Goal: Task Accomplishment & Management: Manage account settings

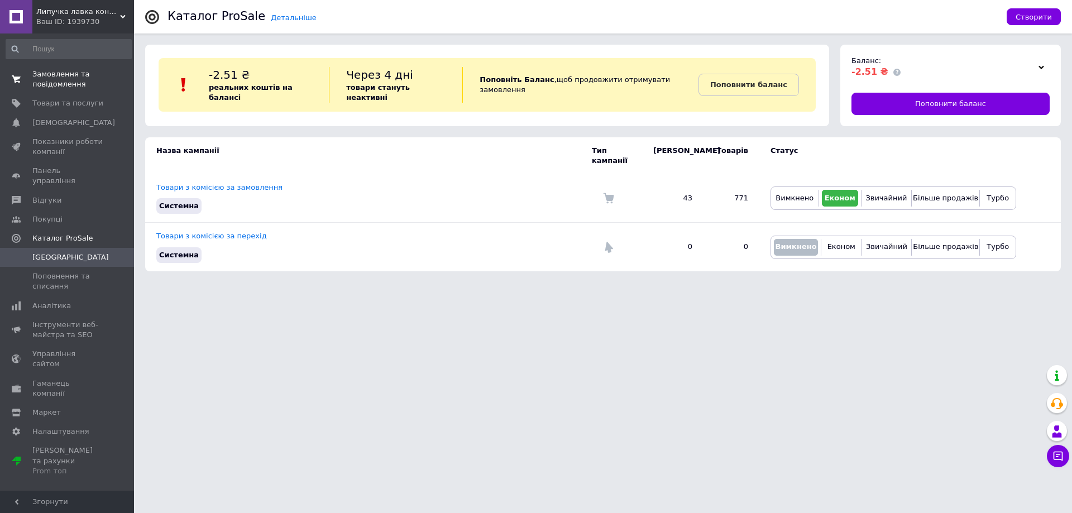
click at [95, 75] on span "Замовлення та повідомлення" at bounding box center [67, 79] width 71 height 20
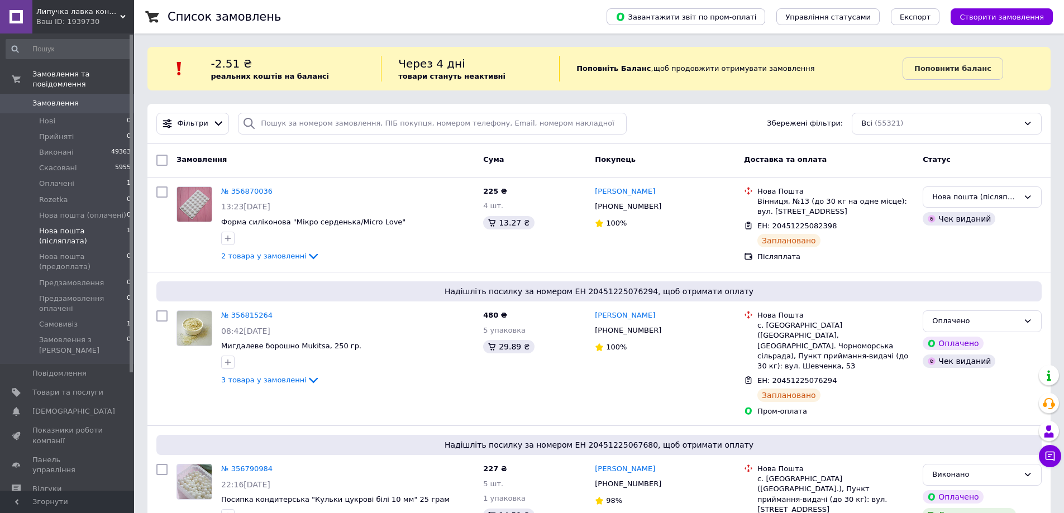
click at [76, 226] on span "Нова пошта (післяплата)" at bounding box center [83, 236] width 88 height 20
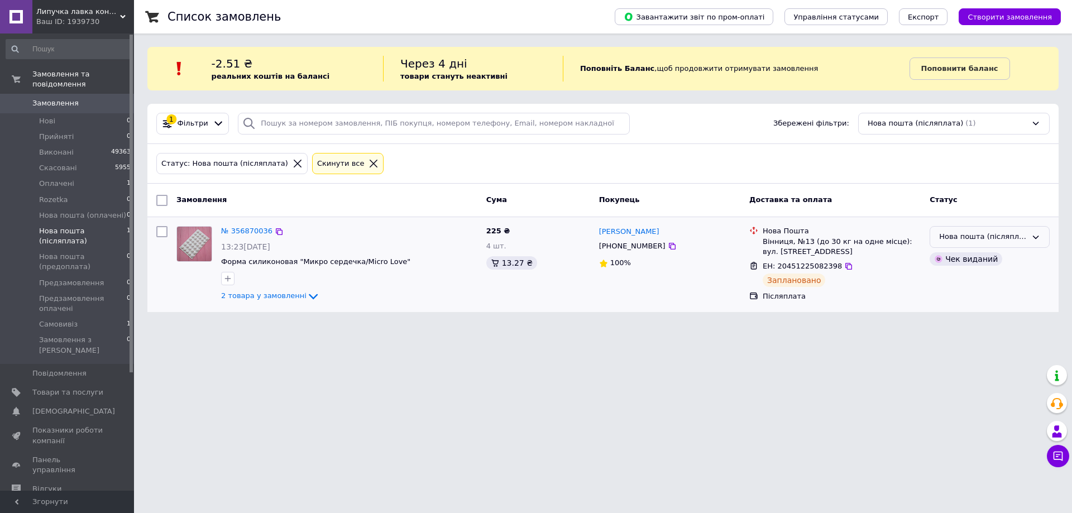
click at [1007, 236] on div "Нова пошта (післяплата)" at bounding box center [983, 237] width 88 height 12
click at [974, 280] on li "Виконано" at bounding box center [989, 281] width 119 height 21
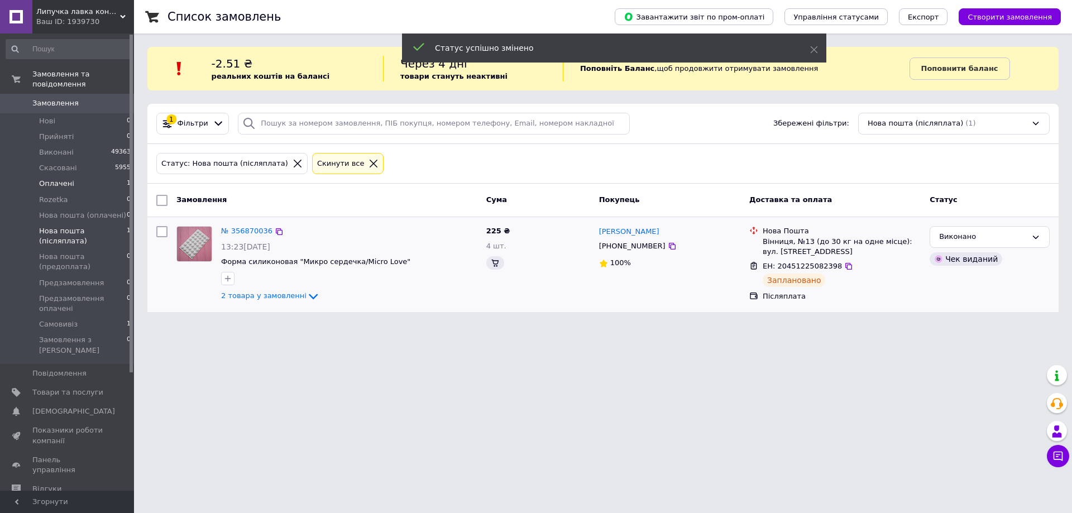
click at [51, 179] on span "Оплачені" at bounding box center [56, 184] width 35 height 10
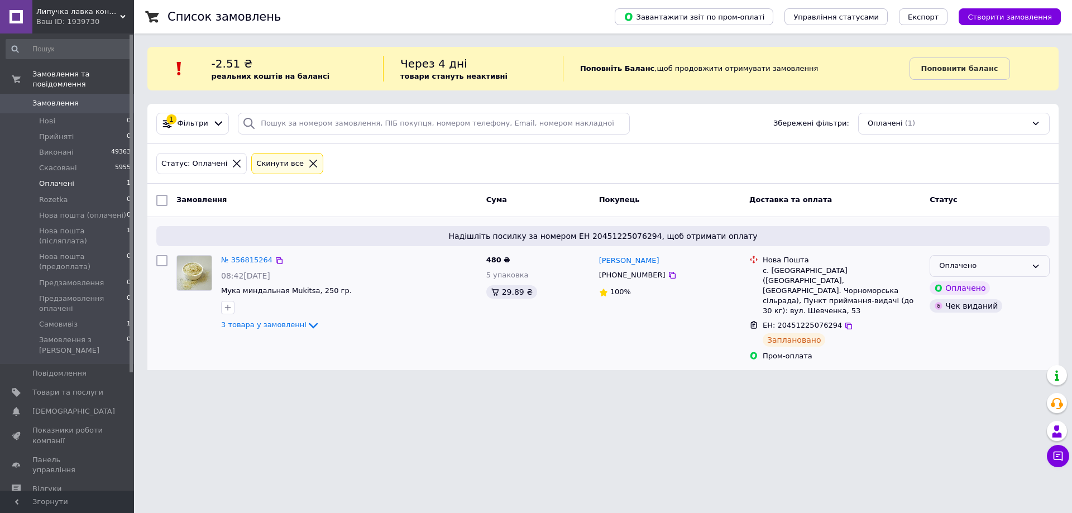
click at [1006, 263] on div "Оплачено" at bounding box center [983, 266] width 88 height 12
drag, startPoint x: 962, startPoint y: 308, endPoint x: 1072, endPoint y: 324, distance: 111.2
click at [963, 308] on li "Виконано" at bounding box center [989, 310] width 119 height 21
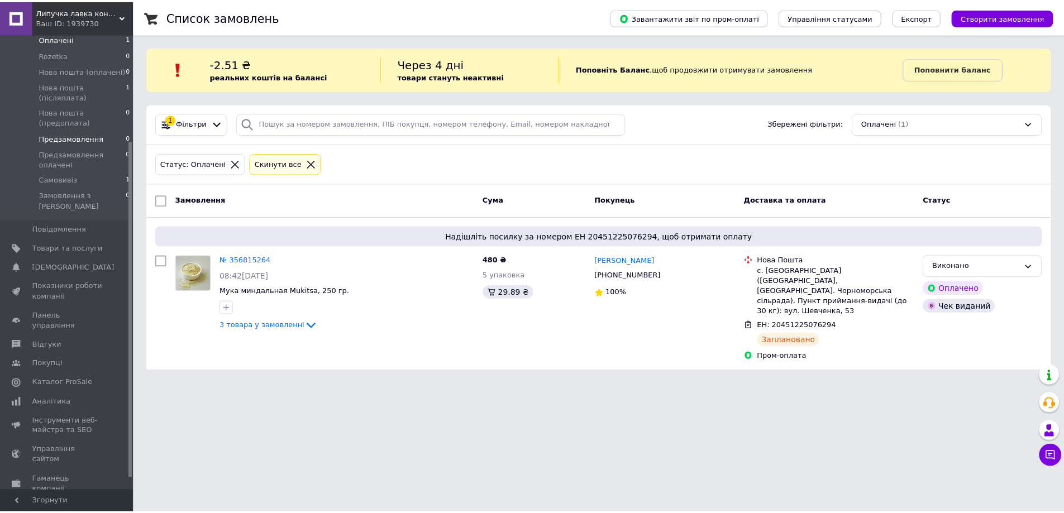
scroll to position [160, 0]
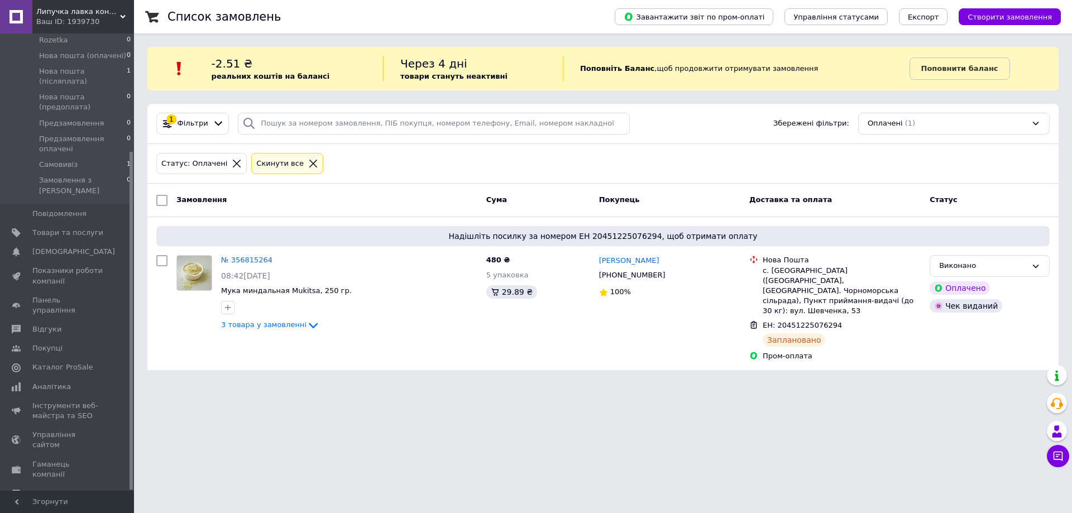
click at [90, 508] on span "Налаштування" at bounding box center [67, 513] width 71 height 10
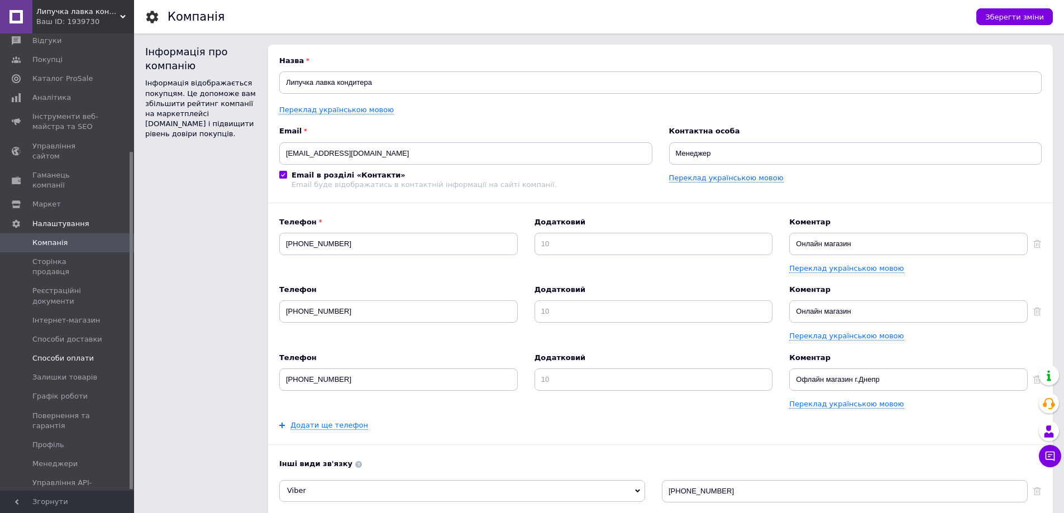
click at [87, 353] on span "Способи оплати" at bounding box center [67, 358] width 71 height 10
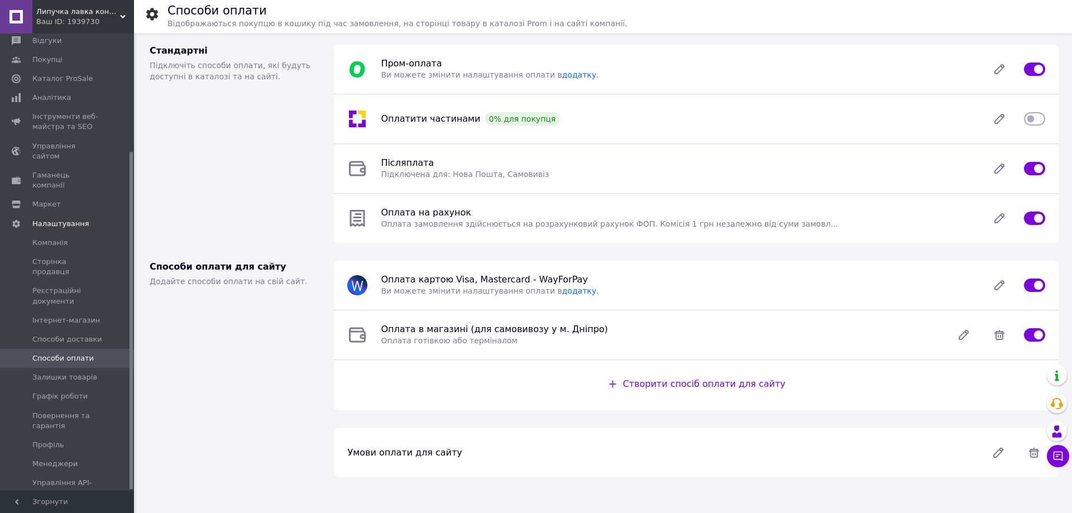
click at [1038, 70] on input "checkbox" at bounding box center [1034, 69] width 21 height 11
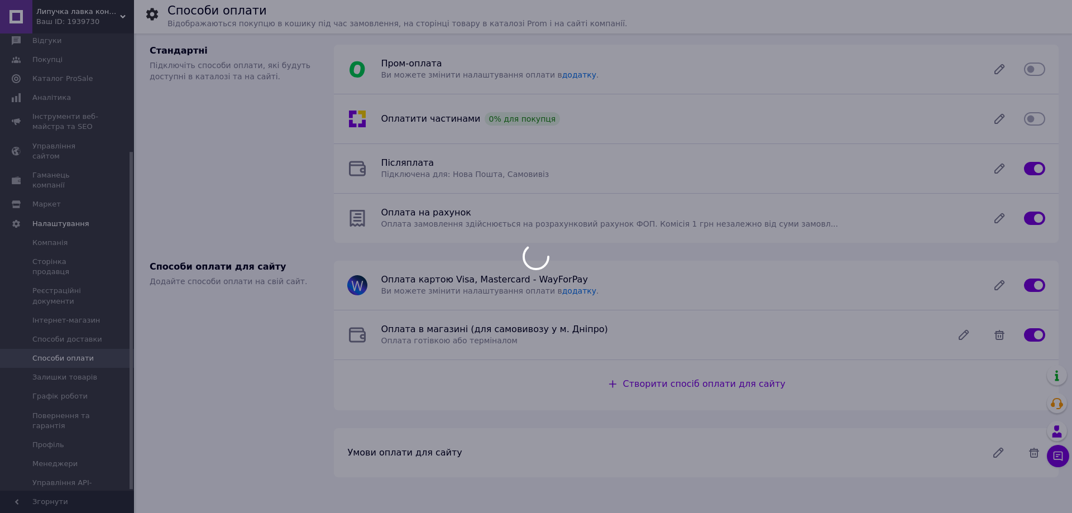
checkbox input "true"
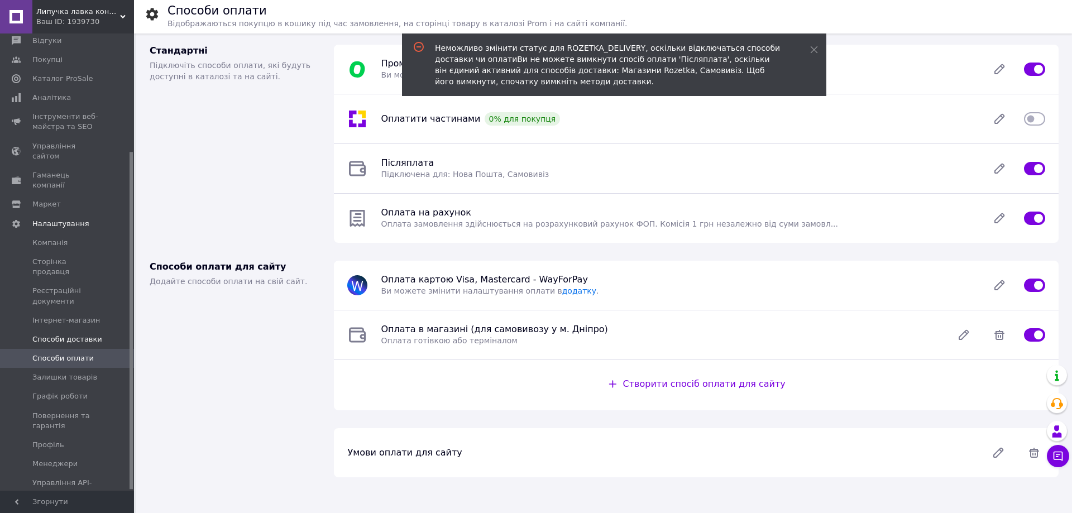
click at [87, 335] on span "Способи доставки" at bounding box center [67, 340] width 70 height 10
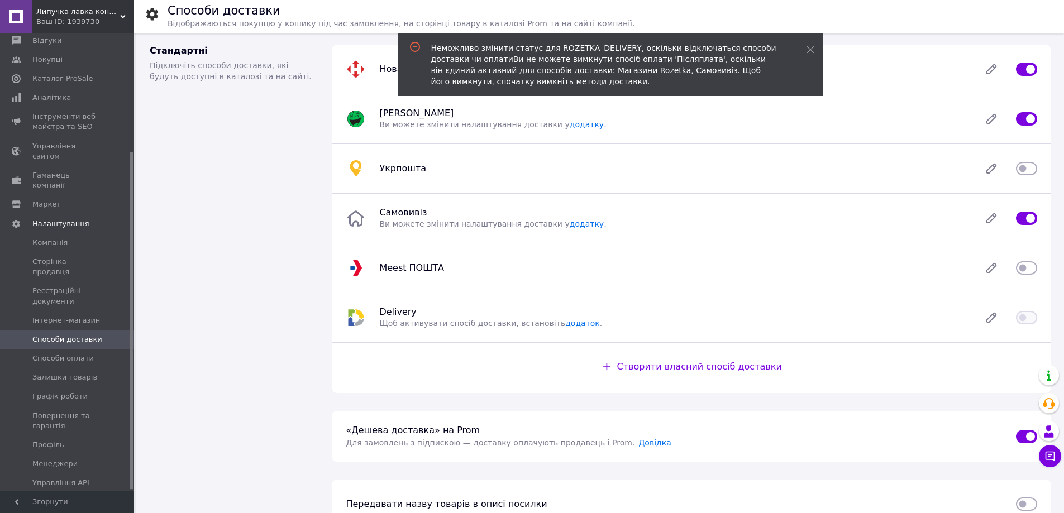
click at [1021, 123] on input "checkbox" at bounding box center [1026, 118] width 21 height 11
checkbox input "false"
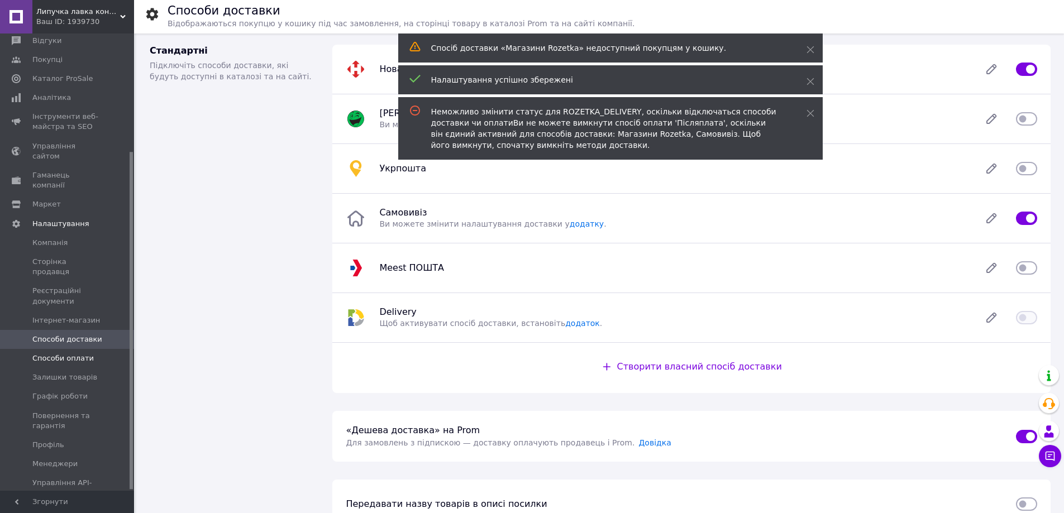
click at [79, 349] on link "Способи оплати" at bounding box center [68, 358] width 137 height 19
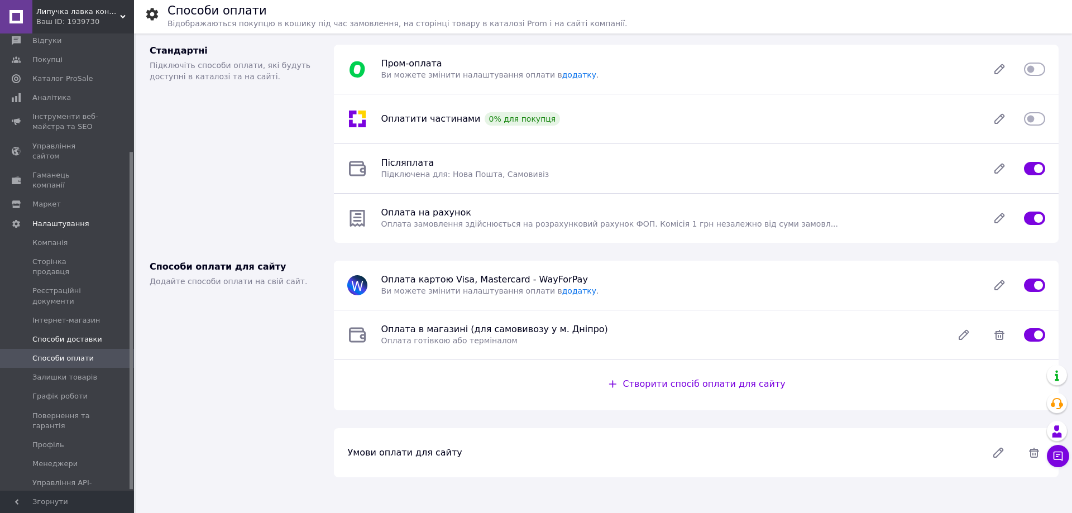
click at [101, 330] on link "Способи доставки" at bounding box center [68, 339] width 137 height 19
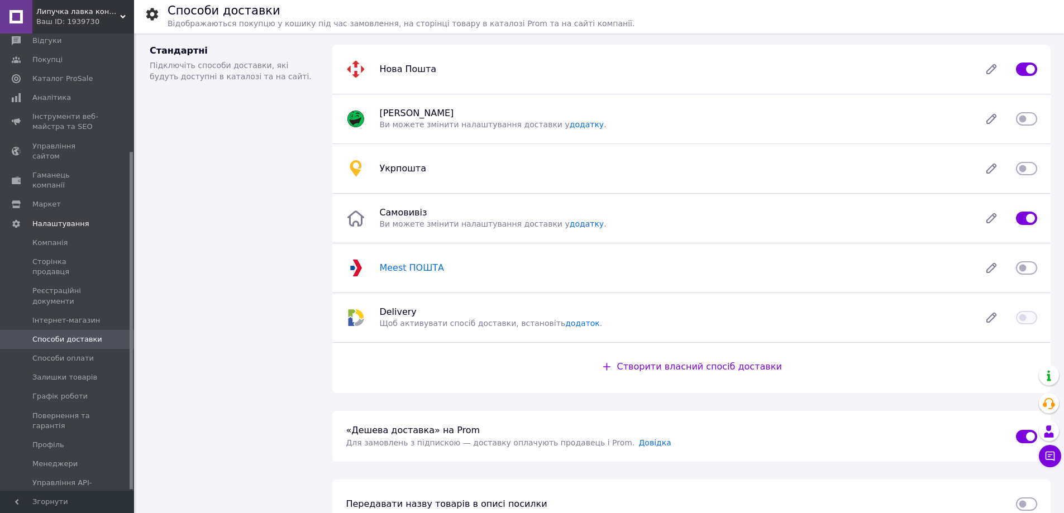
click at [412, 268] on span "Meest ПОШТА" at bounding box center [411, 267] width 65 height 11
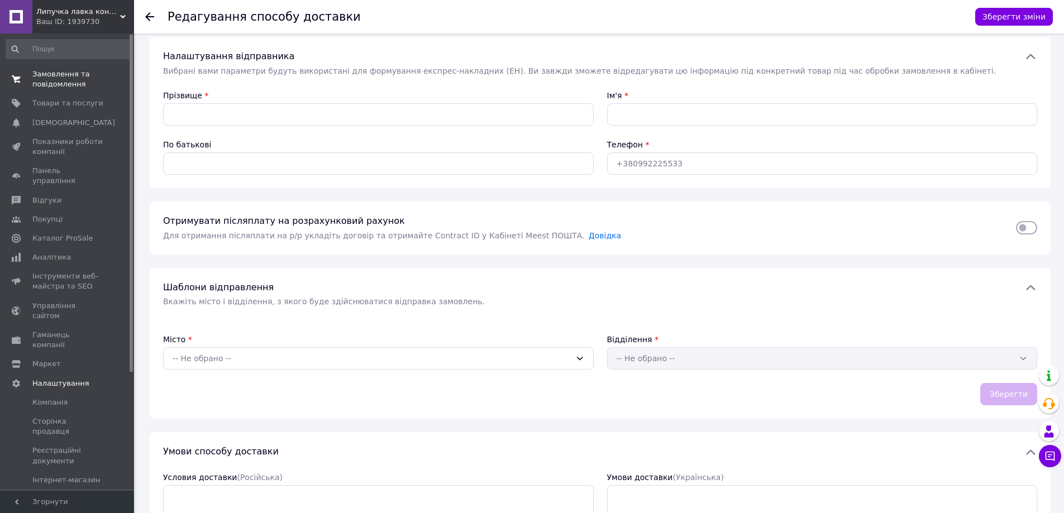
scroll to position [57, 0]
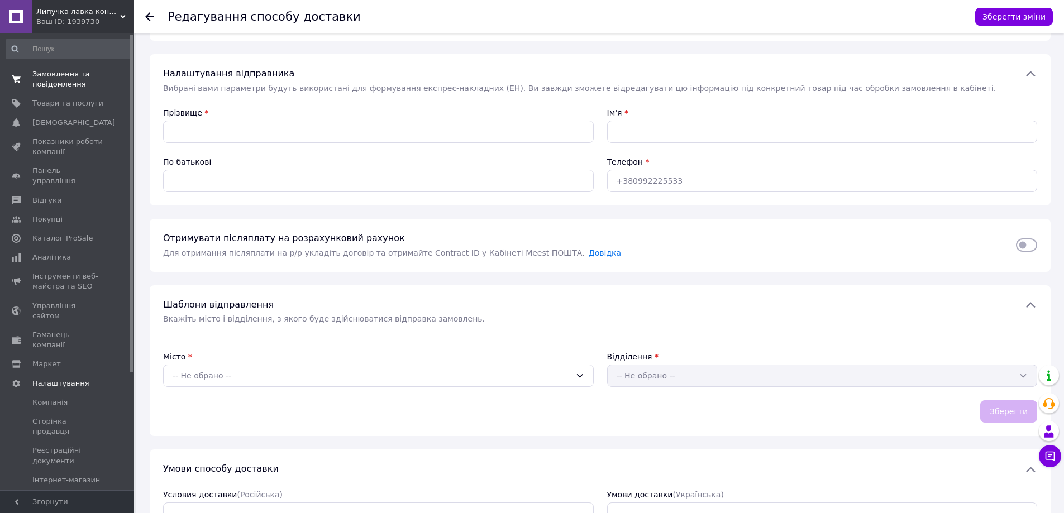
click at [78, 75] on span "Замовлення та повідомлення" at bounding box center [67, 79] width 71 height 20
